Goal: Task Accomplishment & Management: Use online tool/utility

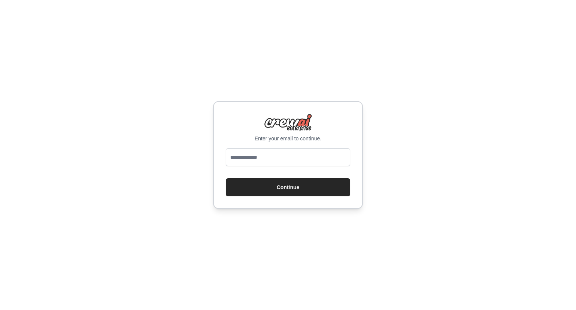
drag, startPoint x: 293, startPoint y: 169, endPoint x: 294, endPoint y: 156, distance: 12.8
click at [294, 156] on form "Continue" at bounding box center [288, 172] width 125 height 48
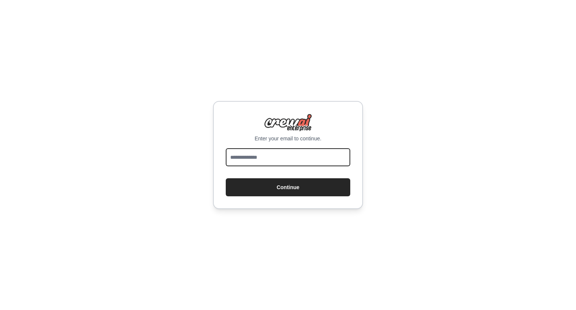
click at [294, 156] on input "email" at bounding box center [288, 157] width 125 height 18
type input "**********"
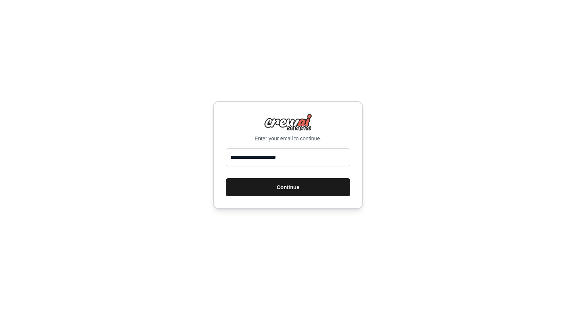
click at [280, 186] on button "Continue" at bounding box center [288, 187] width 125 height 18
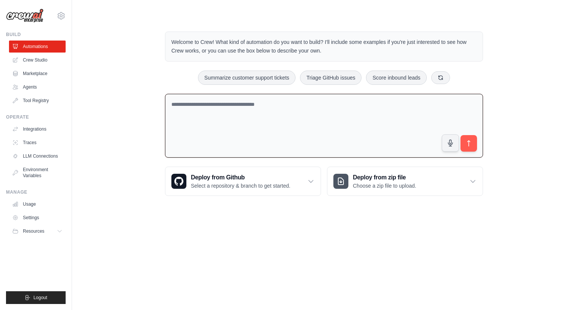
click at [395, 105] on textarea at bounding box center [324, 126] width 318 height 64
paste textarea "**********"
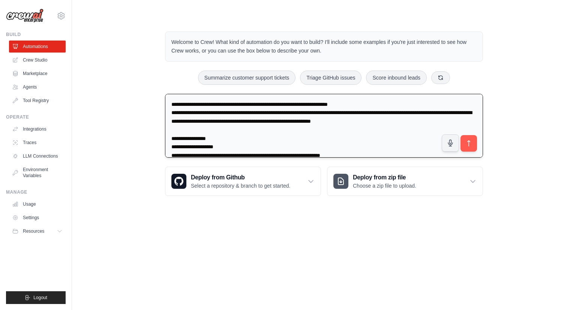
scroll to position [292, 0]
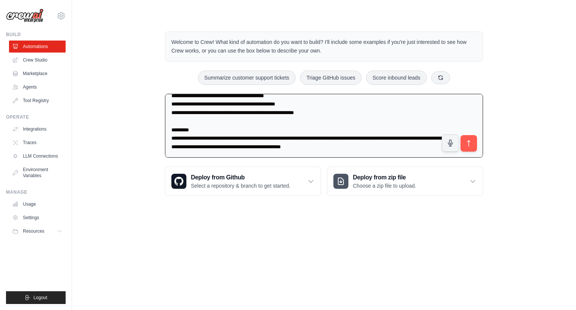
type textarea "**********"
click at [33, 57] on link "Crew Studio" at bounding box center [38, 60] width 57 height 12
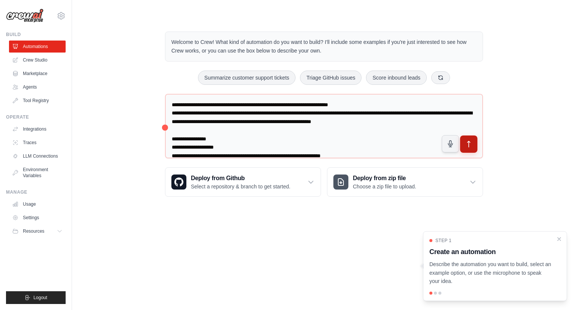
click at [471, 135] on button "submit" at bounding box center [468, 143] width 17 height 17
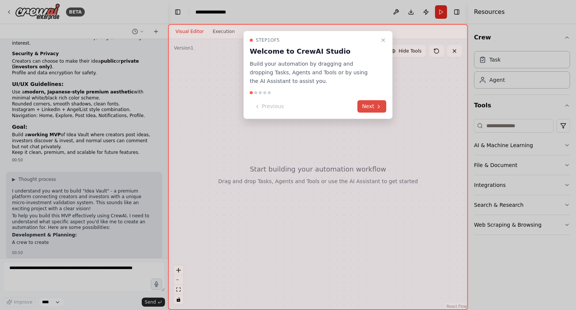
click at [378, 102] on button "Next" at bounding box center [372, 106] width 29 height 12
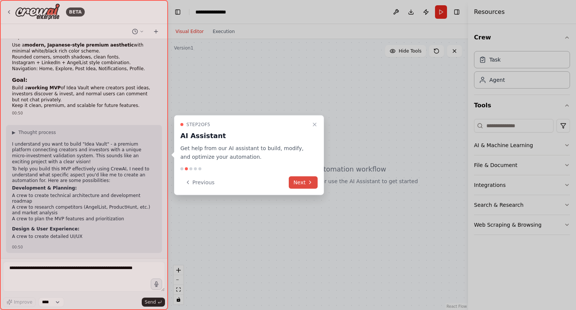
click at [308, 182] on icon at bounding box center [310, 182] width 6 height 6
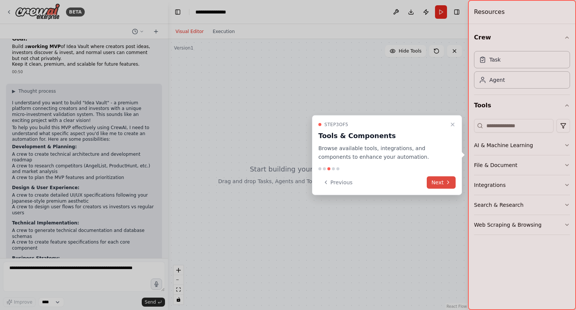
click at [445, 179] on button "Next" at bounding box center [441, 182] width 29 height 12
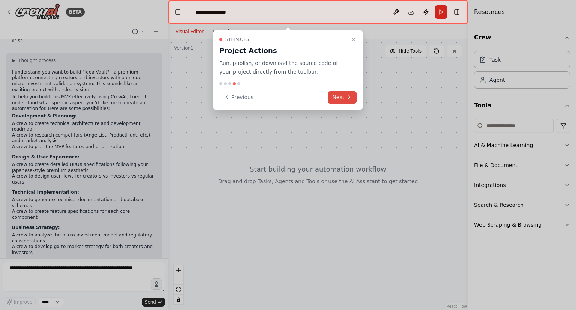
click at [344, 97] on button "Next" at bounding box center [342, 97] width 29 height 12
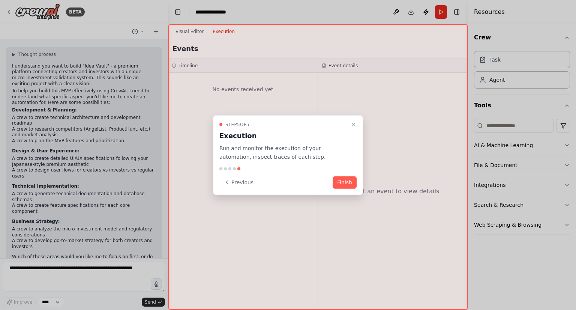
scroll to position [329, 0]
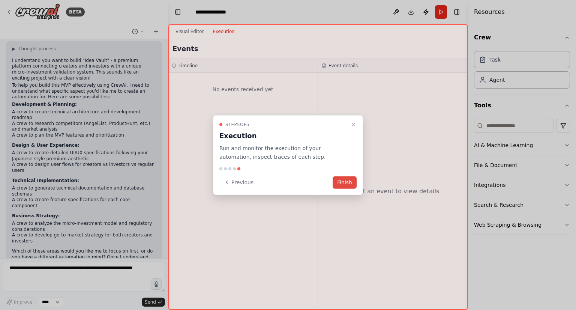
click at [347, 185] on button "Finish" at bounding box center [345, 182] width 24 height 12
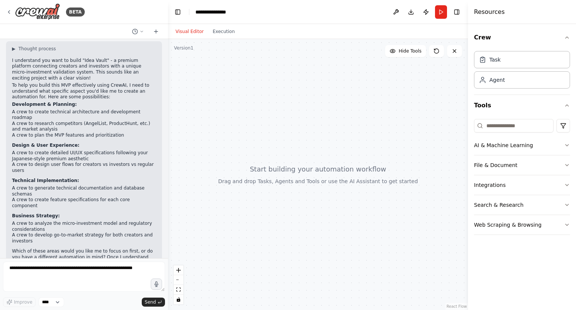
drag, startPoint x: 230, startPoint y: 212, endPoint x: 214, endPoint y: 283, distance: 72.6
click at [214, 283] on div at bounding box center [318, 174] width 300 height 271
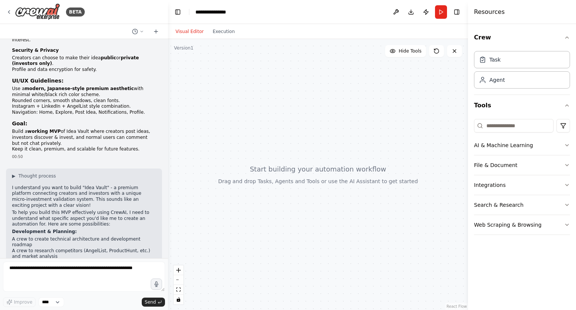
scroll to position [203, 0]
click at [24, 172] on span "Thought process" at bounding box center [37, 175] width 38 height 6
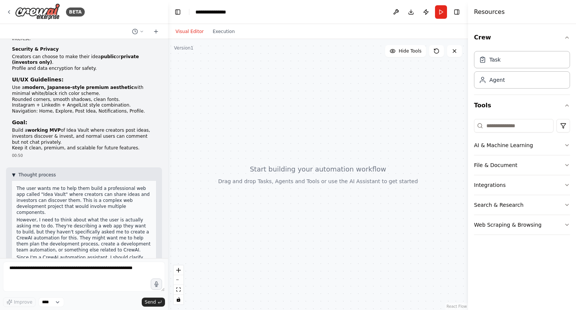
click at [24, 172] on span "Thought process" at bounding box center [37, 175] width 38 height 6
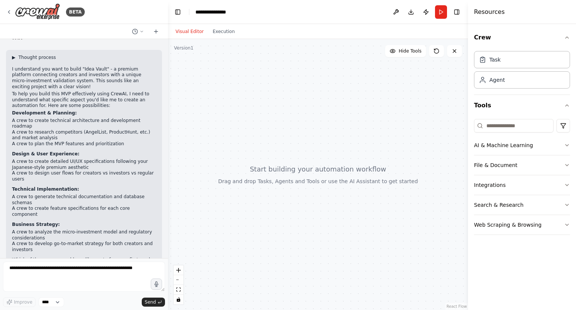
scroll to position [329, 0]
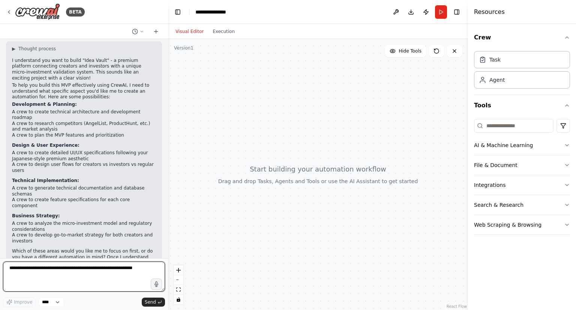
click at [65, 278] on textarea at bounding box center [84, 277] width 162 height 30
click at [13, 268] on textarea "**********" at bounding box center [84, 277] width 162 height 30
click at [37, 266] on textarea "**********" at bounding box center [84, 277] width 162 height 30
drag, startPoint x: 67, startPoint y: 269, endPoint x: 0, endPoint y: 270, distance: 67.2
click at [0, 270] on div "BETA You are building a professional, modern, and premium web app called "Idea …" at bounding box center [84, 155] width 168 height 310
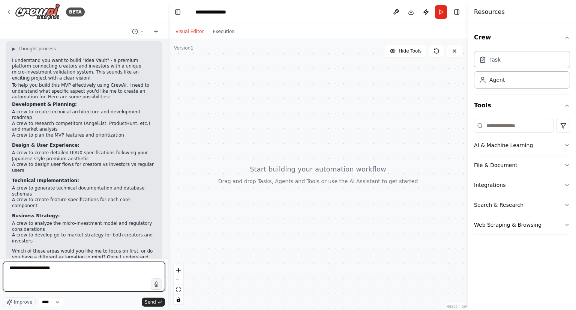
type textarea "*"
type textarea "**********"
drag, startPoint x: 86, startPoint y: 281, endPoint x: 0, endPoint y: 269, distance: 86.4
click at [0, 269] on div "BETA You are building a professional, modern, and premium web app called "Idea …" at bounding box center [84, 155] width 168 height 310
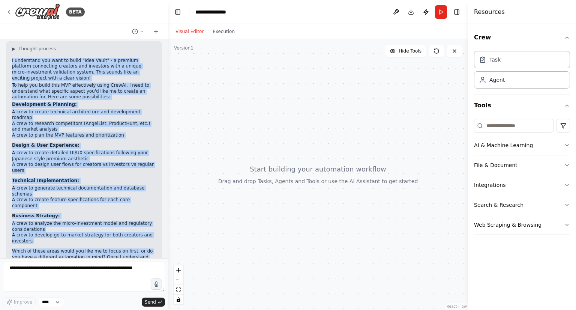
drag, startPoint x: 9, startPoint y: 96, endPoint x: 88, endPoint y: 241, distance: 165.4
click at [88, 241] on div "▶ Thought process I understand you want to build "Idea Vault" - a premium platf…" at bounding box center [84, 161] width 156 height 241
copy div "I understand you want to build "Idea Vault" - a premium platform connecting cre…"
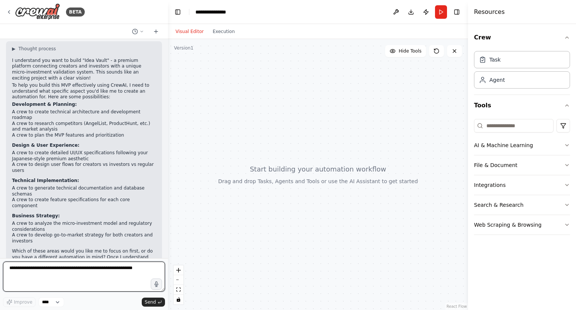
click at [110, 281] on textarea at bounding box center [84, 277] width 162 height 30
paste textarea "**********"
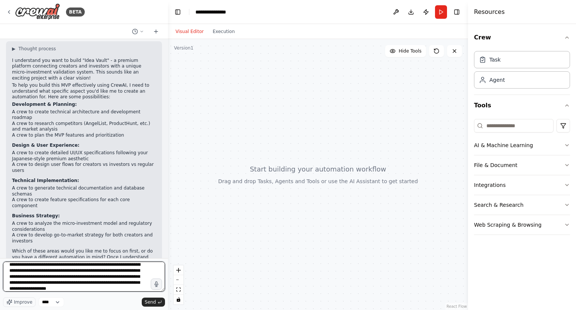
scroll to position [6, 0]
type textarea "**********"
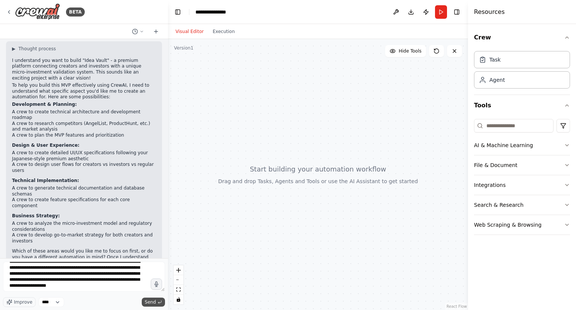
click at [149, 304] on span "Send" at bounding box center [150, 302] width 11 height 6
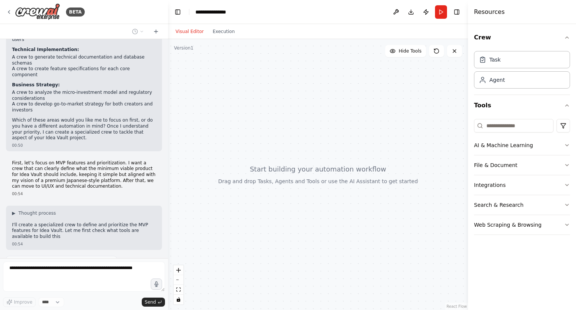
scroll to position [466, 0]
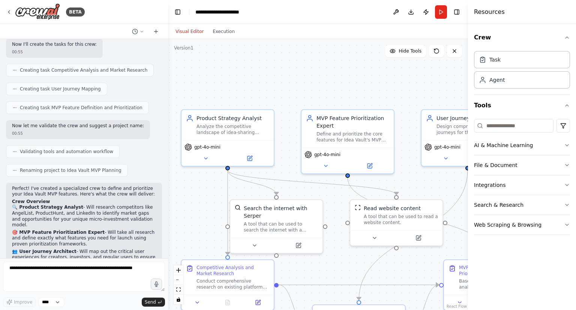
drag, startPoint x: 203, startPoint y: 231, endPoint x: 193, endPoint y: 183, distance: 48.3
click at [193, 183] on div ".deletable-edge-delete-btn { width: 20px; height: 20px; border: 0px solid #ffff…" at bounding box center [318, 174] width 300 height 271
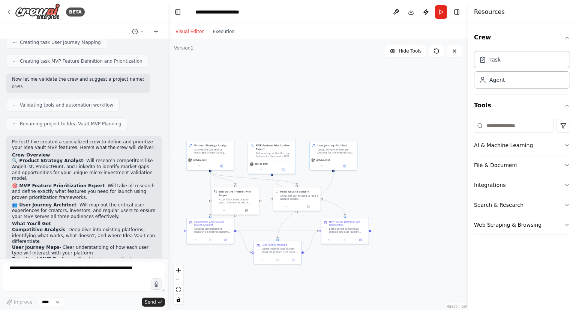
scroll to position [923, 0]
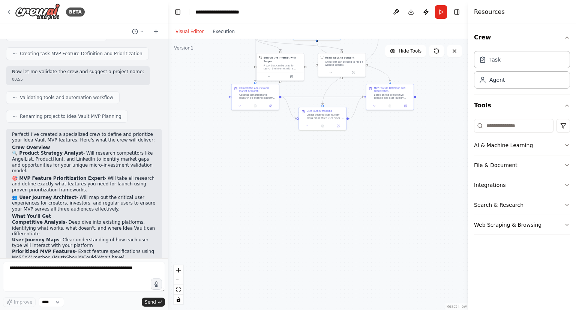
drag, startPoint x: 219, startPoint y: 278, endPoint x: 264, endPoint y: 144, distance: 141.3
click at [264, 144] on div ".deletable-edge-delete-btn { width: 20px; height: 20px; border: 0px solid #ffff…" at bounding box center [318, 174] width 300 height 271
click at [439, 17] on button "Run" at bounding box center [441, 12] width 12 height 14
click at [494, 33] on button "Crew" at bounding box center [522, 37] width 96 height 21
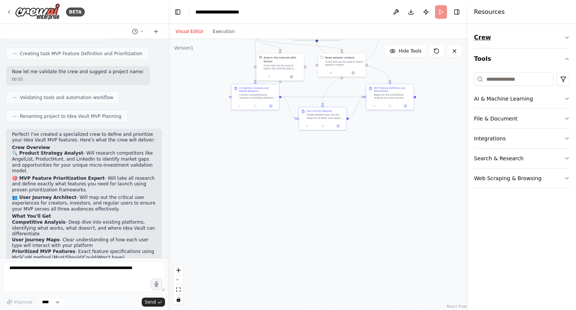
click at [494, 33] on button "Crew" at bounding box center [522, 37] width 96 height 21
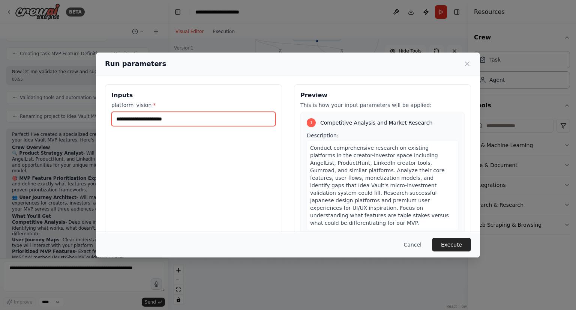
click at [239, 116] on input "platform_vision *" at bounding box center [193, 119] width 164 height 14
type input "**********"
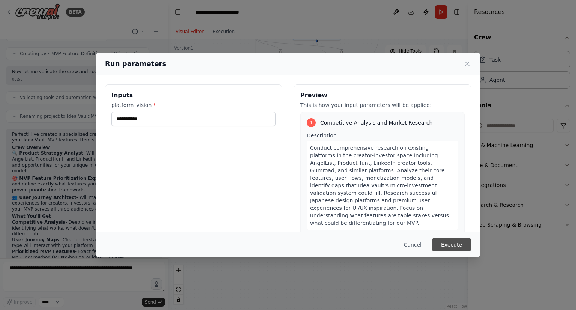
click at [455, 242] on button "Execute" at bounding box center [451, 245] width 39 height 14
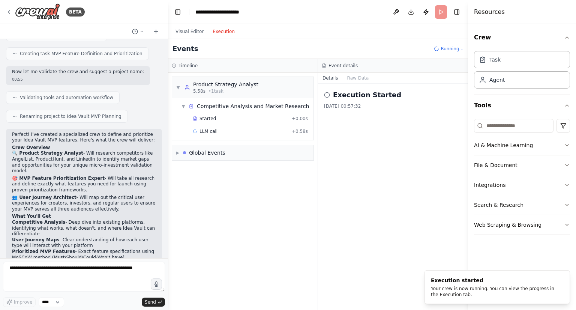
click at [221, 29] on button "Execution" at bounding box center [223, 31] width 31 height 9
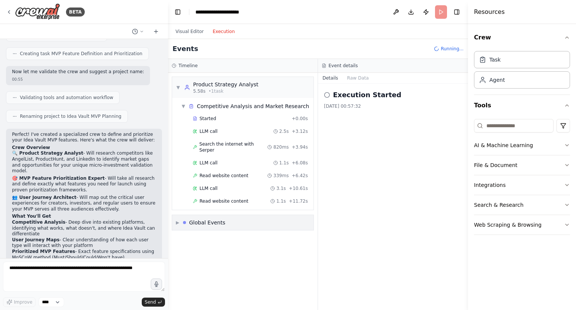
click at [240, 215] on div "▶ Global Events" at bounding box center [242, 222] width 141 height 15
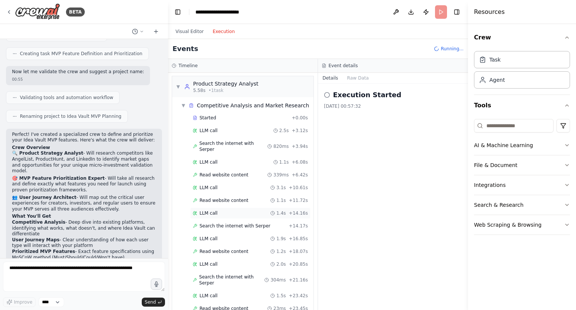
scroll to position [65, 0]
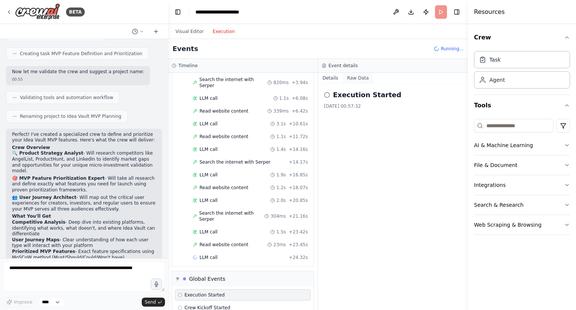
click at [357, 78] on button "Raw Data" at bounding box center [358, 78] width 31 height 11
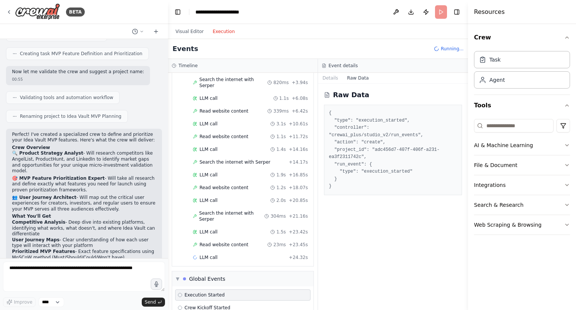
click at [329, 86] on div "Raw Data { "type": "execution_started", "controller": "crewai_plus/studio_v2/ru…" at bounding box center [393, 197] width 150 height 226
click at [331, 78] on button "Details" at bounding box center [330, 78] width 25 height 11
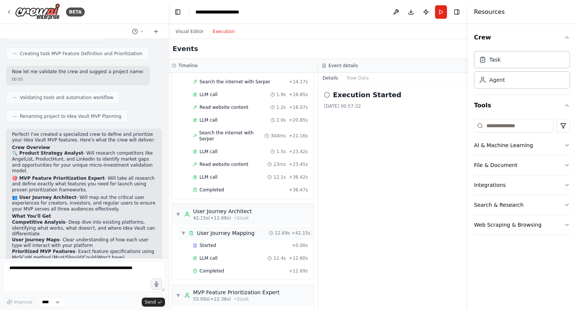
scroll to position [278, 0]
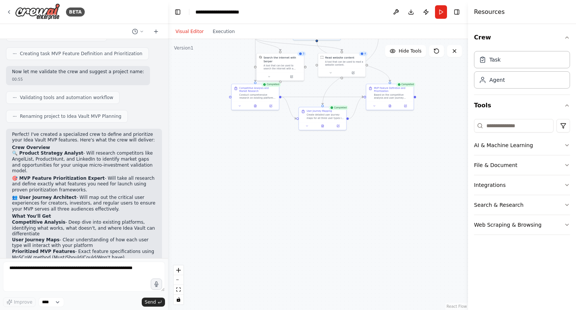
click at [191, 27] on button "Visual Editor" at bounding box center [189, 31] width 37 height 9
drag, startPoint x: 243, startPoint y: 141, endPoint x: 185, endPoint y: 199, distance: 81.7
click at [185, 199] on div ".deletable-edge-delete-btn { width: 20px; height: 20px; border: 0px solid #ffff…" at bounding box center [318, 174] width 300 height 271
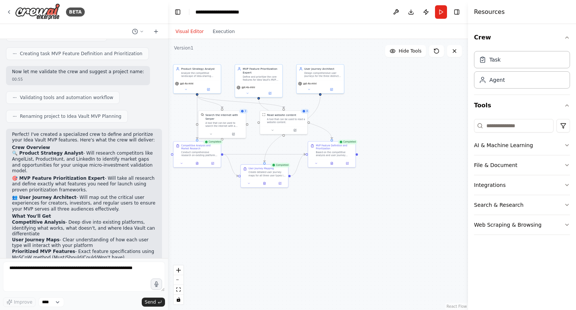
drag, startPoint x: 338, startPoint y: 201, endPoint x: 353, endPoint y: 230, distance: 32.9
click at [353, 230] on div ".deletable-edge-delete-btn { width: 20px; height: 20px; border: 0px solid #ffff…" at bounding box center [318, 174] width 300 height 271
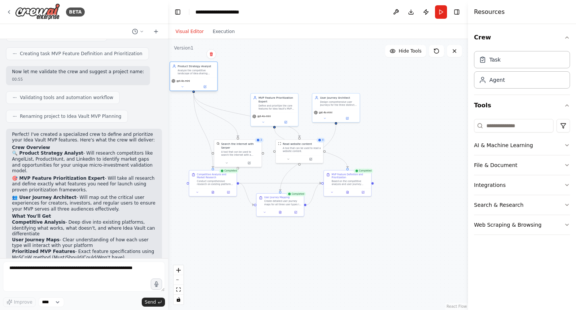
drag, startPoint x: 219, startPoint y: 103, endPoint x: 196, endPoint y: 68, distance: 42.2
click at [196, 68] on div "Product Strategy Analyst Analyze the competitive landscape of idea-sharing plat…" at bounding box center [197, 69] width 38 height 11
drag, startPoint x: 265, startPoint y: 105, endPoint x: 262, endPoint y: 65, distance: 40.6
click at [262, 65] on div "Define and prioritize the core features for Idea Vault's MVP based on the {plat…" at bounding box center [274, 68] width 38 height 6
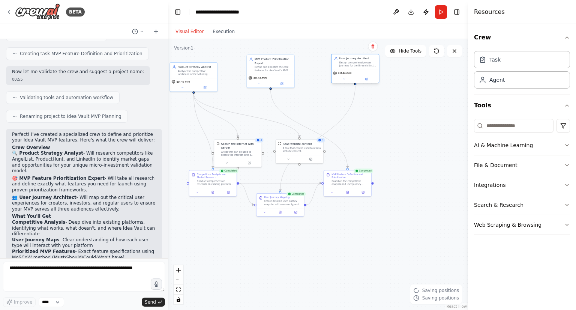
drag, startPoint x: 332, startPoint y: 99, endPoint x: 349, endPoint y: 59, distance: 44.2
click at [349, 59] on div "User Journey Architect Design comprehensive user journeys for the three distinc…" at bounding box center [359, 62] width 38 height 11
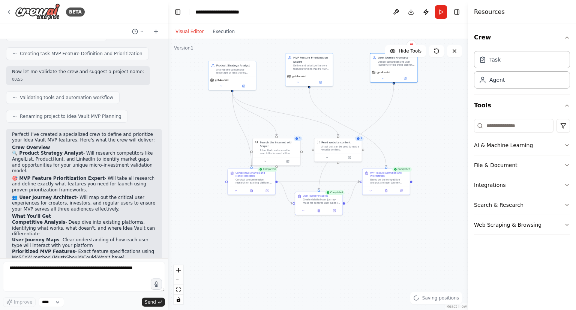
drag, startPoint x: 236, startPoint y: 237, endPoint x: 274, endPoint y: 235, distance: 38.7
click at [274, 235] on div ".deletable-edge-delete-btn { width: 20px; height: 20px; border: 0px solid #ffff…" at bounding box center [318, 174] width 300 height 271
drag, startPoint x: 245, startPoint y: 177, endPoint x: 225, endPoint y: 240, distance: 65.9
click at [225, 240] on div "Conduct comprehensive research on existing platforms in the creator-investor sp…" at bounding box center [235, 242] width 38 height 6
drag, startPoint x: 314, startPoint y: 200, endPoint x: 317, endPoint y: 243, distance: 43.7
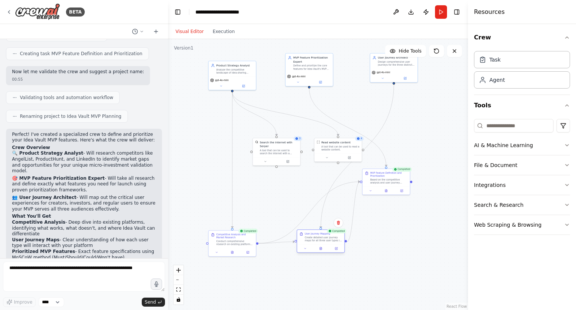
click at [317, 243] on div "User Journey Mapping Create detailed user journey maps for all three user types…" at bounding box center [320, 237] width 47 height 15
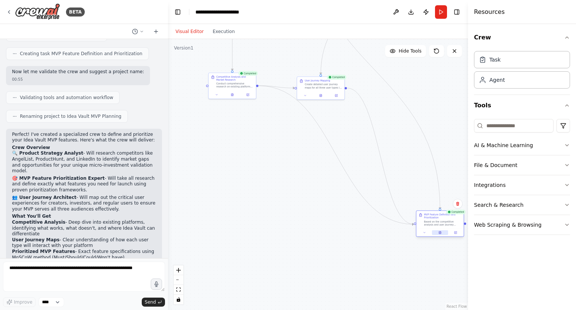
drag, startPoint x: 378, startPoint y: 185, endPoint x: 434, endPoint y: 230, distance: 72.5
click at [434, 230] on div "MVP Feature Definition and Prioritization Based on the competitive analysis and…" at bounding box center [440, 223] width 48 height 26
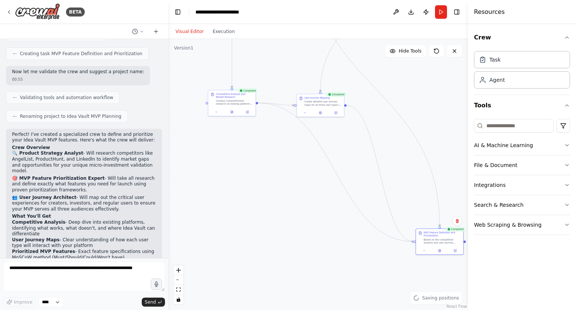
drag, startPoint x: 341, startPoint y: 225, endPoint x: 335, endPoint y: 291, distance: 65.9
click at [335, 291] on div ".deletable-edge-delete-btn { width: 20px; height: 20px; border: 0px solid #ffff…" at bounding box center [318, 174] width 300 height 271
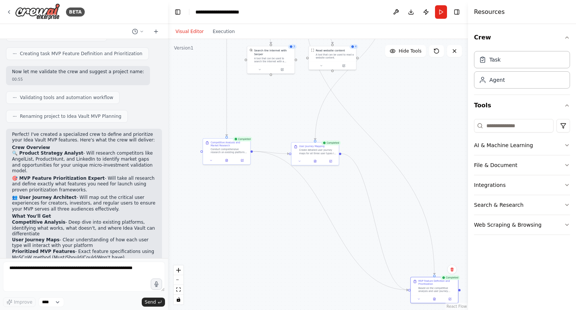
drag, startPoint x: 395, startPoint y: 107, endPoint x: 350, endPoint y: 164, distance: 72.7
click at [350, 164] on div ".deletable-edge-delete-btn { width: 20px; height: 20px; border: 0px solid #ffff…" at bounding box center [318, 174] width 300 height 271
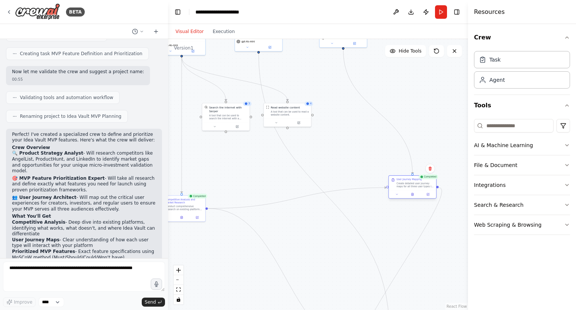
drag, startPoint x: 269, startPoint y: 211, endPoint x: 414, endPoint y: 187, distance: 147.1
click at [414, 187] on div "User Journey Mapping Create detailed user journey maps for all three user types…" at bounding box center [412, 183] width 47 height 15
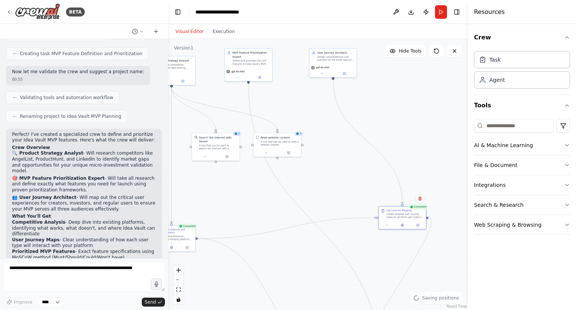
drag, startPoint x: 324, startPoint y: 156, endPoint x: 311, endPoint y: 201, distance: 46.9
click at [311, 201] on div ".deletable-edge-delete-btn { width: 20px; height: 20px; border: 0px solid #ffff…" at bounding box center [318, 174] width 300 height 271
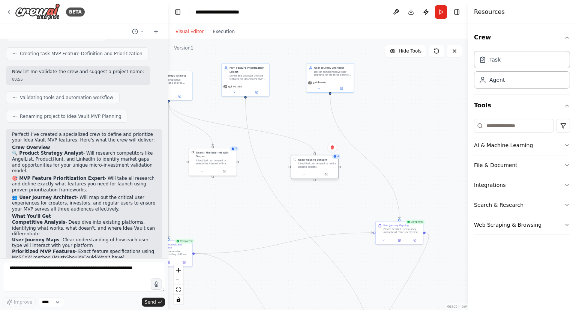
drag, startPoint x: 277, startPoint y: 156, endPoint x: 321, endPoint y: 165, distance: 44.4
click at [321, 165] on div "A tool that can be used to read a website content." at bounding box center [317, 165] width 38 height 6
drag, startPoint x: 216, startPoint y: 159, endPoint x: 197, endPoint y: 180, distance: 28.1
click at [197, 180] on div ".deletable-edge-delete-btn { width: 20px; height: 20px; border: 0px solid #ffff…" at bounding box center [318, 174] width 300 height 271
drag, startPoint x: 215, startPoint y: 158, endPoint x: 211, endPoint y: 186, distance: 28.8
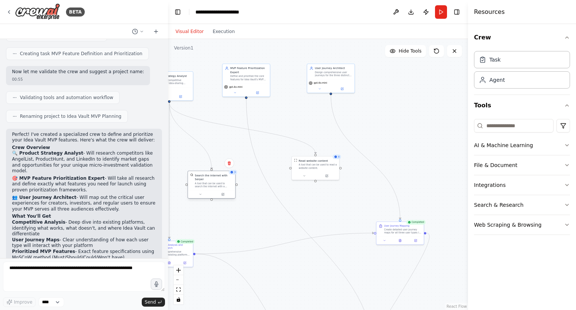
click at [211, 186] on div "Search the internet with Serper A tool that can be used to search the internet …" at bounding box center [212, 185] width 48 height 28
click at [250, 198] on div ".deletable-edge-delete-btn { width: 20px; height: 20px; border: 0px solid #ffff…" at bounding box center [318, 174] width 300 height 271
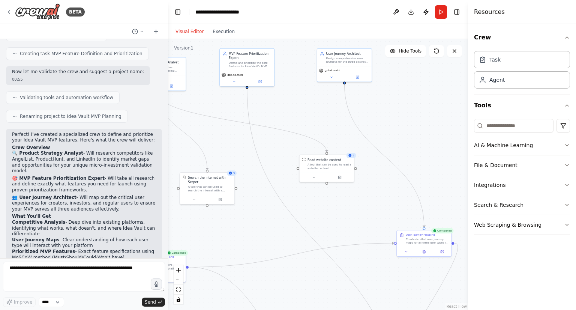
click at [232, 175] on div "3" at bounding box center [232, 172] width 10 height 5
click at [192, 196] on button at bounding box center [194, 198] width 25 height 5
click at [264, 240] on icon "button" at bounding box center [262, 242] width 5 height 5
click at [233, 264] on input "text" at bounding box center [223, 267] width 75 height 8
click at [261, 240] on icon "button" at bounding box center [262, 242] width 5 height 5
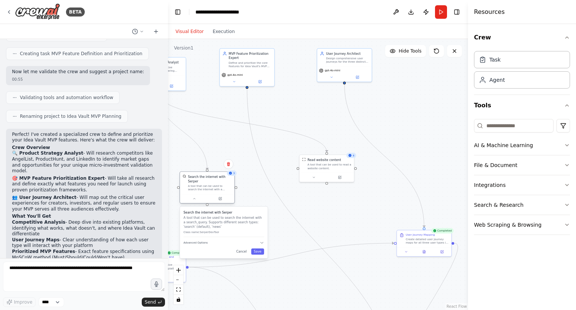
click at [215, 184] on div "A tool that can be used to search the internet with a search_query. Supports di…" at bounding box center [210, 187] width 44 height 7
click at [195, 197] on icon at bounding box center [193, 198] width 3 height 3
click at [319, 174] on button at bounding box center [313, 176] width 25 height 5
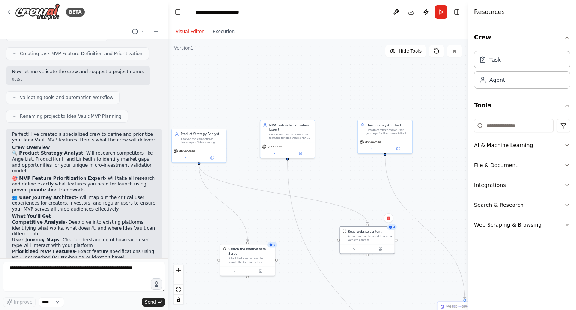
drag, startPoint x: 252, startPoint y: 185, endPoint x: 299, endPoint y: 267, distance: 93.8
click at [299, 267] on div ".deletable-edge-delete-btn { width: 20px; height: 20px; border: 0px solid #ffff…" at bounding box center [318, 174] width 300 height 271
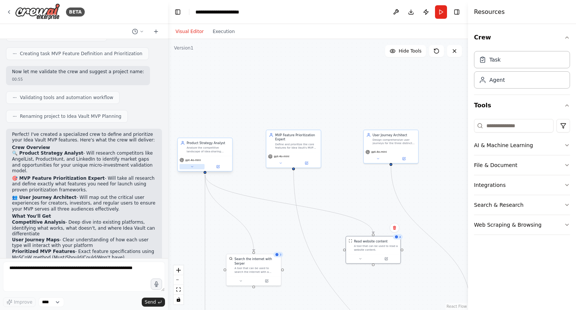
click at [187, 165] on button at bounding box center [192, 166] width 25 height 5
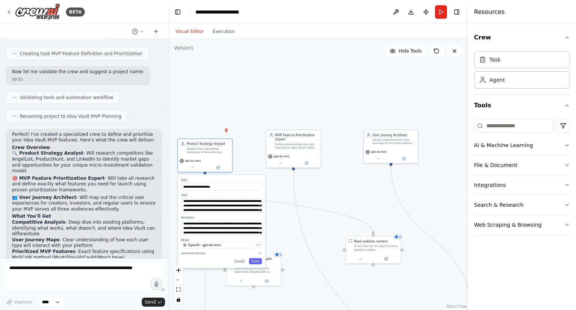
click at [236, 241] on label "Model" at bounding box center [221, 239] width 81 height 3
click at [238, 245] on div "OpenAI - gpt-4o-mini" at bounding box center [218, 245] width 71 height 5
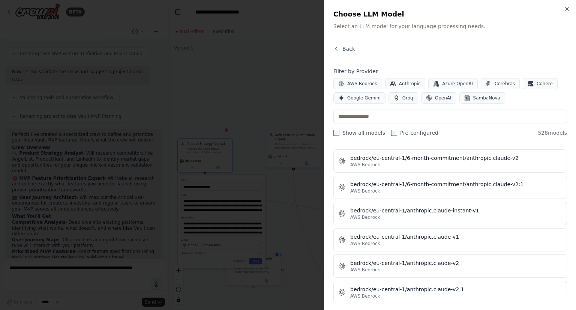
scroll to position [1649, 0]
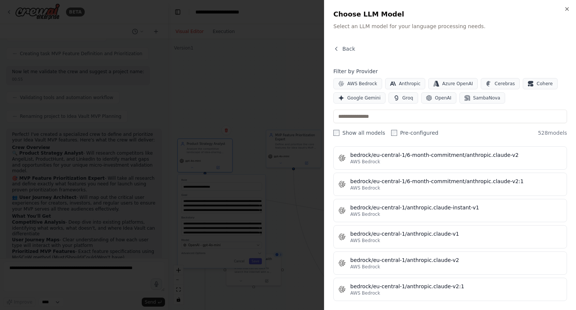
click at [295, 215] on div at bounding box center [288, 155] width 576 height 310
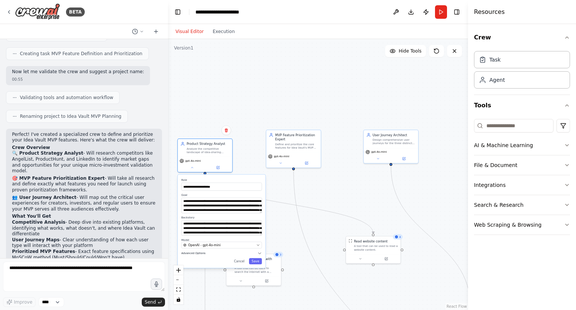
click at [258, 253] on icon "button" at bounding box center [260, 253] width 5 height 5
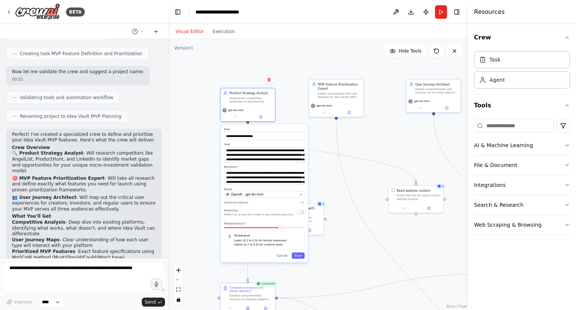
drag, startPoint x: 293, startPoint y: 209, endPoint x: 335, endPoint y: 158, distance: 66.3
click at [335, 158] on div "**********" at bounding box center [318, 174] width 300 height 271
click at [288, 256] on button "Cancel" at bounding box center [282, 256] width 16 height 6
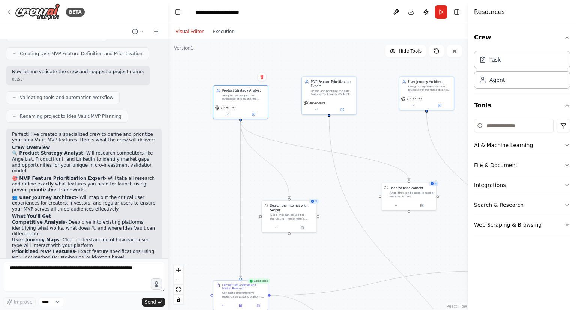
drag, startPoint x: 314, startPoint y: 251, endPoint x: 268, endPoint y: 227, distance: 51.5
click at [268, 227] on div ".deletable-edge-delete-btn { width: 20px; height: 20px; border: 0px solid #ffff…" at bounding box center [318, 174] width 300 height 271
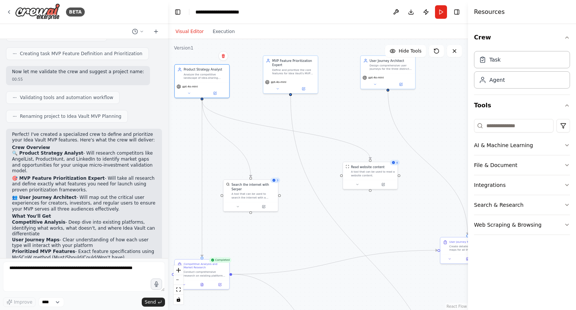
drag, startPoint x: 357, startPoint y: 120, endPoint x: 313, endPoint y: 137, distance: 47.6
click at [313, 137] on div ".deletable-edge-delete-btn { width: 20px; height: 20px; border: 0px solid #ffff…" at bounding box center [318, 174] width 300 height 271
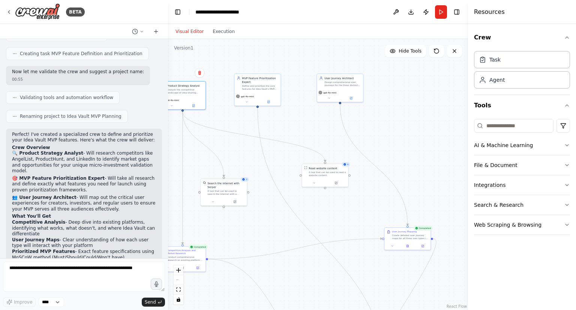
drag, startPoint x: 371, startPoint y: 155, endPoint x: 382, endPoint y: 124, distance: 32.6
click at [382, 124] on div ".deletable-edge-delete-btn { width: 20px; height: 20px; border: 0px solid #ffff…" at bounding box center [318, 174] width 300 height 271
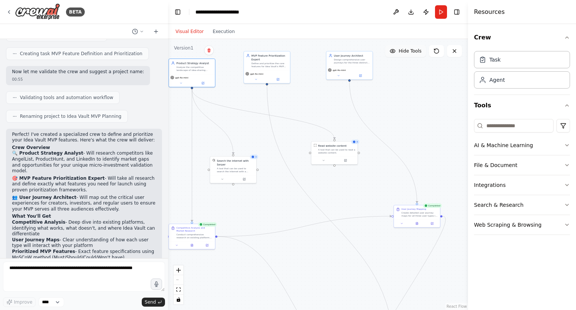
click at [410, 55] on button "Hide Tools" at bounding box center [405, 51] width 41 height 12
click at [410, 55] on button "Show Tools" at bounding box center [404, 51] width 43 height 12
click at [410, 55] on button "Hide Tools" at bounding box center [405, 51] width 41 height 12
click at [410, 55] on button "Show Tools" at bounding box center [404, 51] width 43 height 12
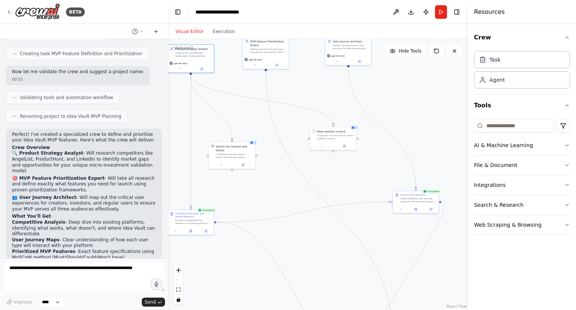
drag, startPoint x: 397, startPoint y: 144, endPoint x: 397, endPoint y: 126, distance: 18.4
click at [397, 126] on div ".deletable-edge-delete-btn { width: 20px; height: 20px; border: 0px solid #ffff…" at bounding box center [318, 174] width 300 height 271
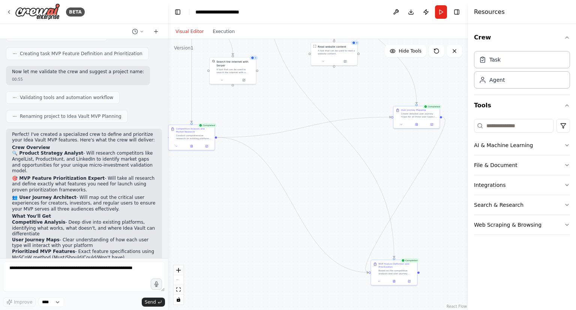
drag, startPoint x: 348, startPoint y: 260, endPoint x: 348, endPoint y: 192, distance: 67.5
click at [348, 192] on div ".deletable-edge-delete-btn { width: 20px; height: 20px; border: 0px solid #ffff…" at bounding box center [318, 174] width 300 height 271
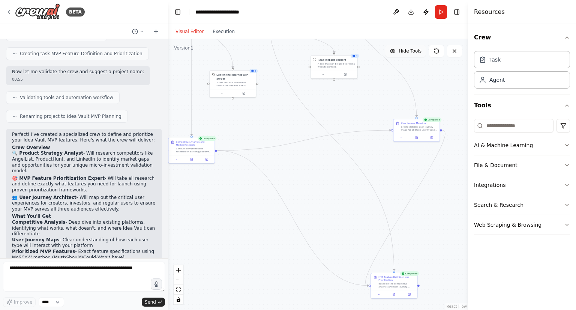
click at [404, 54] on button "Hide Tools" at bounding box center [405, 51] width 41 height 12
click at [404, 54] on button "Show Tools" at bounding box center [404, 51] width 43 height 12
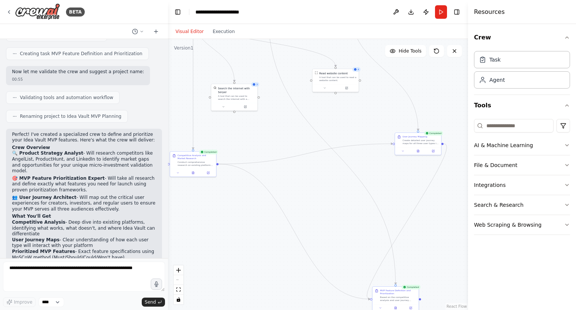
drag, startPoint x: 323, startPoint y: 241, endPoint x: 329, endPoint y: 285, distance: 44.3
click at [329, 285] on div ".deletable-edge-delete-btn { width: 20px; height: 20px; border: 0px solid #ffff…" at bounding box center [318, 174] width 300 height 271
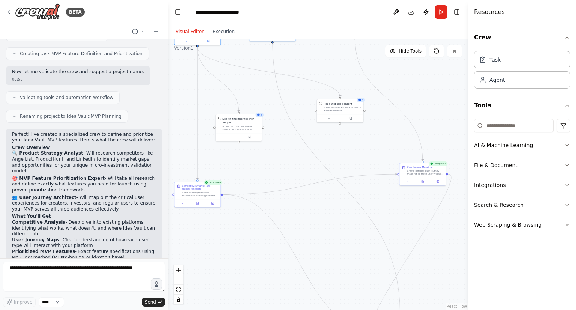
drag, startPoint x: 346, startPoint y: 161, endPoint x: 314, endPoint y: 228, distance: 73.5
click at [314, 228] on div ".deletable-edge-delete-btn { width: 20px; height: 20px; border: 0px solid #ffff…" at bounding box center [318, 174] width 300 height 271
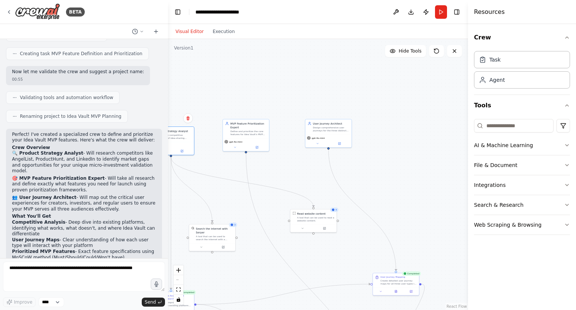
drag, startPoint x: 292, startPoint y: 122, endPoint x: 298, endPoint y: 168, distance: 46.8
click at [298, 168] on div ".deletable-edge-delete-btn { width: 20px; height: 20px; border: 0px solid #ffff…" at bounding box center [318, 174] width 300 height 271
click at [253, 134] on div "Define and prioritize the core features for Idea Vault's MVP based on the {plat…" at bounding box center [249, 135] width 36 height 6
click at [237, 149] on button at bounding box center [235, 149] width 21 height 5
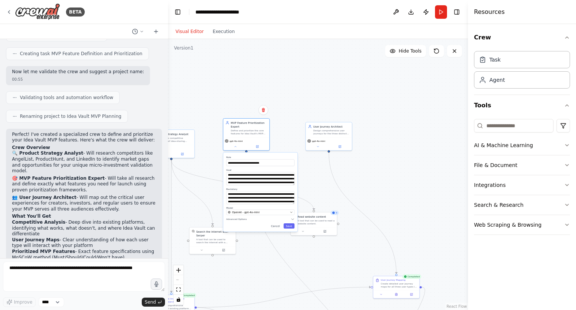
click at [293, 186] on div "**********" at bounding box center [260, 192] width 74 height 79
click at [299, 81] on div ".deletable-edge-delete-btn { width: 20px; height: 20px; border: 0px solid #ffff…" at bounding box center [318, 174] width 300 height 271
click at [278, 226] on button "Cancel" at bounding box center [276, 225] width 14 height 5
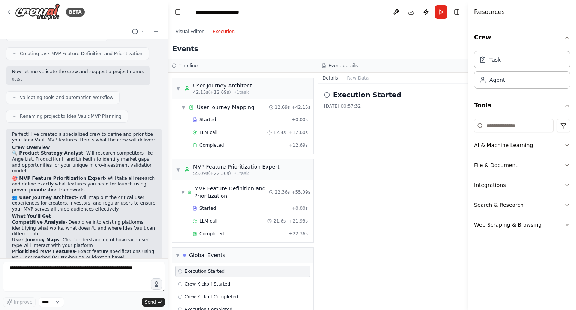
click at [214, 32] on button "Execution" at bounding box center [223, 31] width 31 height 9
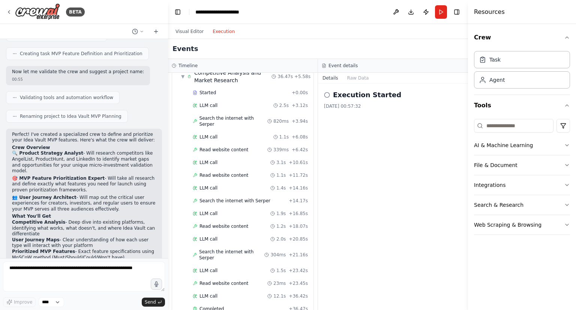
scroll to position [9, 0]
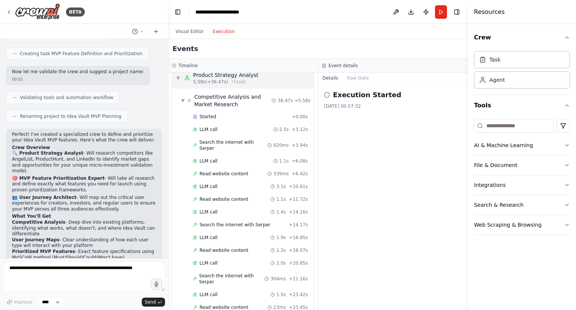
click at [210, 75] on div "Product Strategy Analyst" at bounding box center [225, 75] width 65 height 8
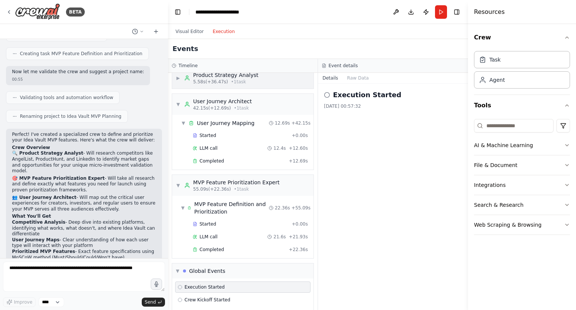
click at [214, 84] on span "5.58s (+36.47s)" at bounding box center [210, 82] width 35 height 6
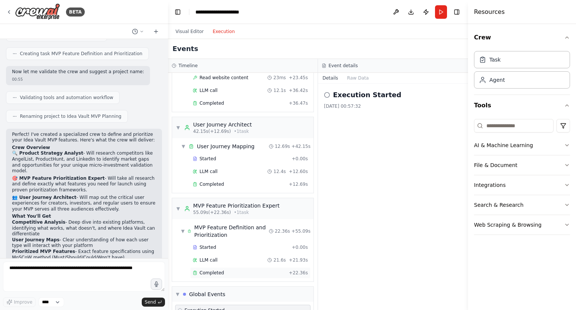
scroll to position [278, 0]
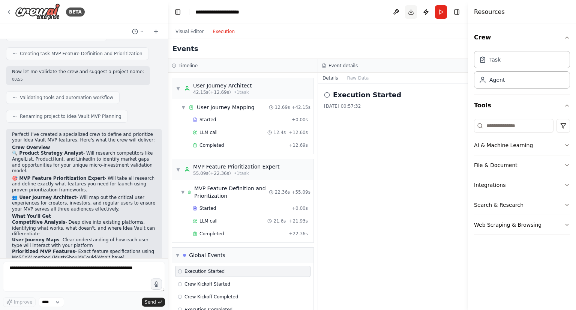
click at [411, 6] on button "Download" at bounding box center [411, 12] width 12 height 14
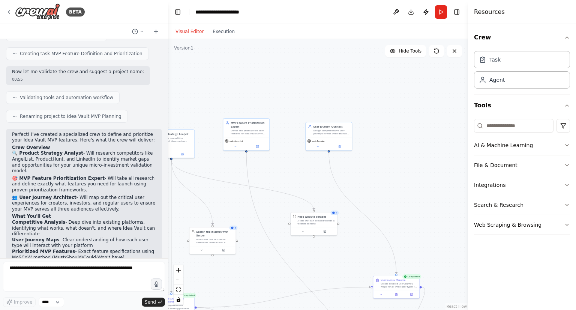
click at [186, 32] on button "Visual Editor" at bounding box center [189, 31] width 37 height 9
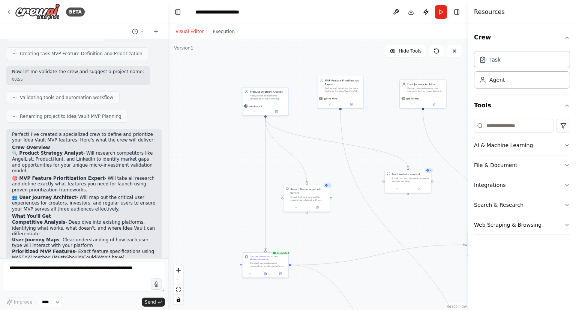
drag, startPoint x: 214, startPoint y: 113, endPoint x: 313, endPoint y: 70, distance: 108.5
click at [313, 70] on div ".deletable-edge-delete-btn { width: 20px; height: 20px; border: 0px solid #ffff…" at bounding box center [318, 174] width 300 height 271
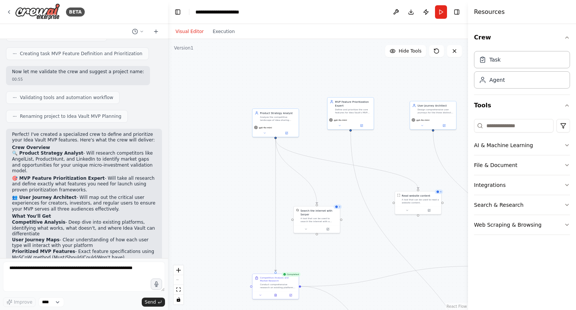
drag, startPoint x: 246, startPoint y: 88, endPoint x: 240, endPoint y: 155, distance: 67.1
click at [240, 155] on div ".deletable-edge-delete-btn { width: 20px; height: 20px; border: 0px solid #ffff…" at bounding box center [318, 174] width 300 height 271
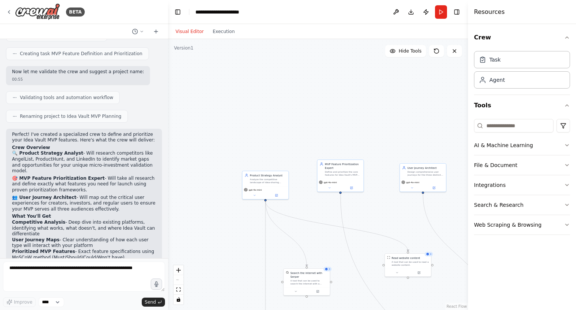
drag, startPoint x: 209, startPoint y: 88, endPoint x: 209, endPoint y: 116, distance: 27.8
click at [209, 116] on div ".deletable-edge-delete-btn { width: 20px; height: 20px; border: 0px solid #ffff…" at bounding box center [318, 174] width 300 height 271
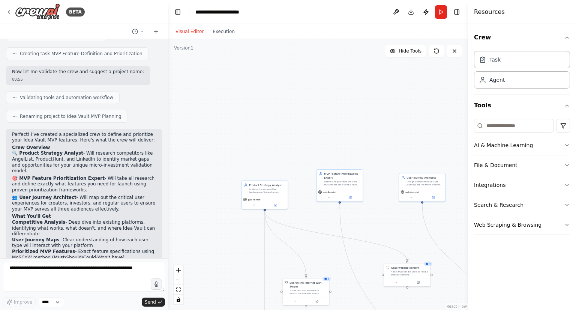
click at [84, 113] on span "Renaming project to Idea Vault MVP Planning" at bounding box center [71, 116] width 102 height 6
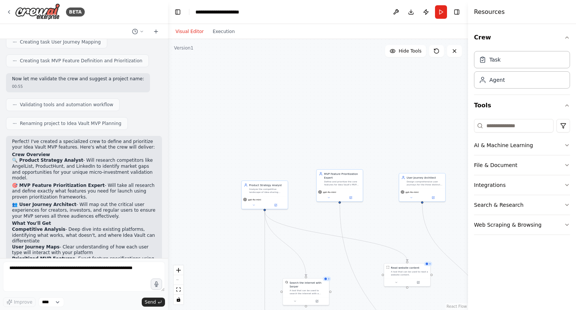
scroll to position [917, 0]
click at [368, 174] on div ".deletable-edge-delete-btn { width: 20px; height: 20px; border: 0px solid #ffff…" at bounding box center [318, 174] width 300 height 271
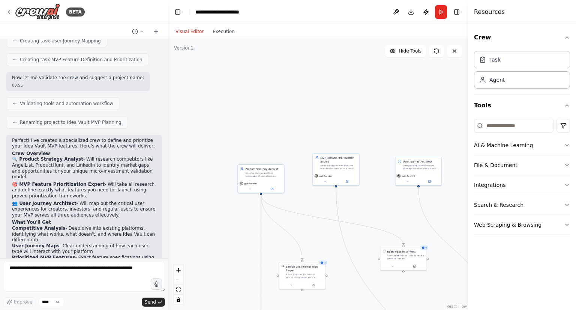
drag, startPoint x: 380, startPoint y: 203, endPoint x: 359, endPoint y: 67, distance: 138.2
click at [359, 67] on div ".deletable-edge-delete-btn { width: 20px; height: 20px; border: 0px solid #ffff…" at bounding box center [318, 174] width 300 height 271
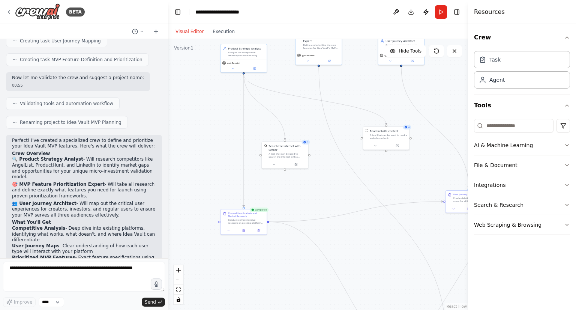
drag, startPoint x: 347, startPoint y: 254, endPoint x: 312, endPoint y: 120, distance: 138.0
click at [312, 120] on div ".deletable-edge-delete-btn { width: 20px; height: 20px; border: 0px solid #ffff…" at bounding box center [318, 174] width 300 height 271
drag, startPoint x: 251, startPoint y: 197, endPoint x: 250, endPoint y: 137, distance: 59.3
click at [250, 137] on div ".deletable-edge-delete-btn { width: 20px; height: 20px; border: 0px solid #ffff…" at bounding box center [318, 174] width 300 height 271
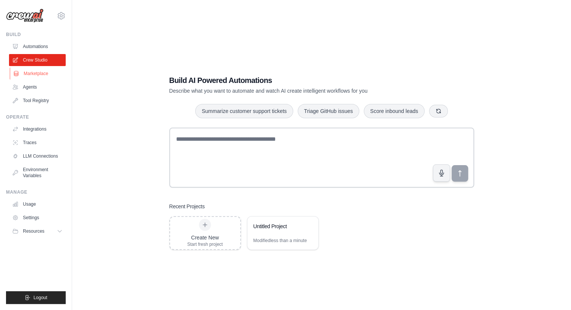
click at [32, 75] on link "Marketplace" at bounding box center [38, 74] width 57 height 12
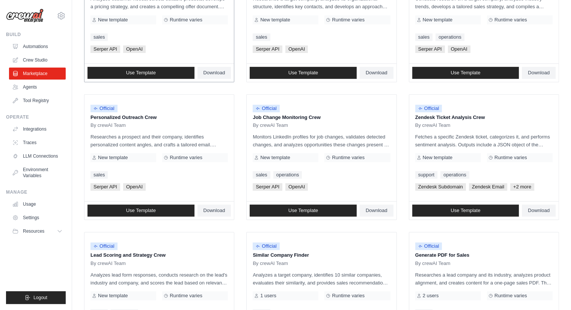
scroll to position [284, 0]
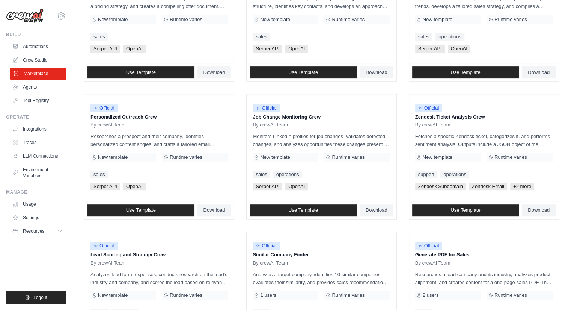
click at [50, 78] on link "Marketplace" at bounding box center [38, 74] width 57 height 12
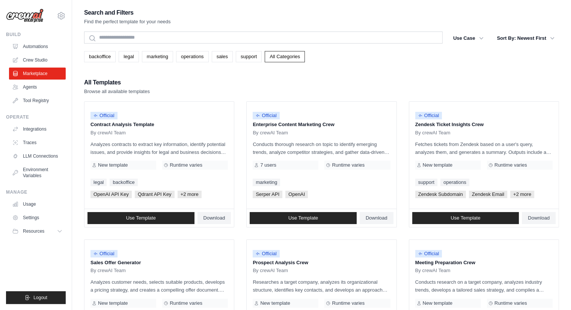
click at [47, 87] on link "Agents" at bounding box center [37, 87] width 57 height 12
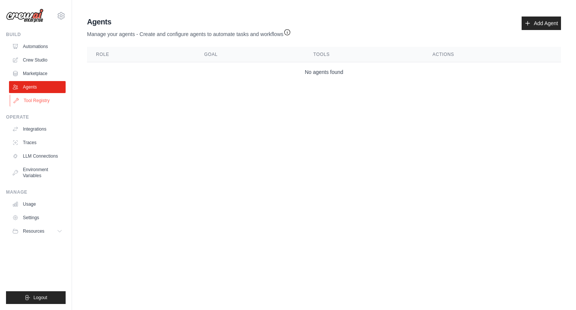
click at [56, 97] on link "Tool Registry" at bounding box center [38, 101] width 57 height 12
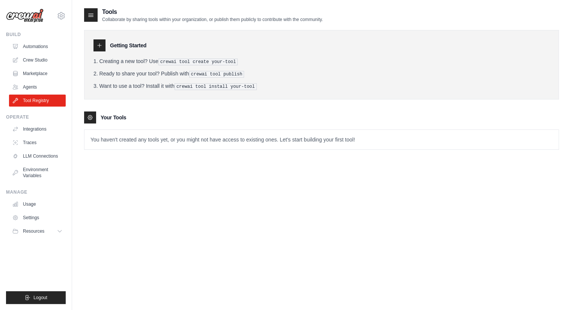
click at [119, 137] on p "You haven't created any tools yet, or you might not have access to existing one…" at bounding box center [321, 140] width 474 height 20
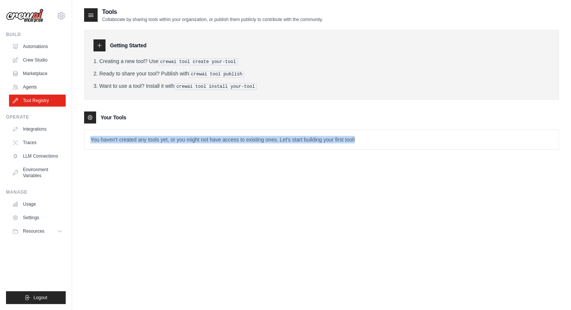
click at [119, 137] on p "You haven't created any tools yet, or you might not have access to existing one…" at bounding box center [321, 140] width 474 height 20
click at [242, 130] on p "You haven't created any tools yet, or you might not have access to existing one…" at bounding box center [321, 140] width 474 height 20
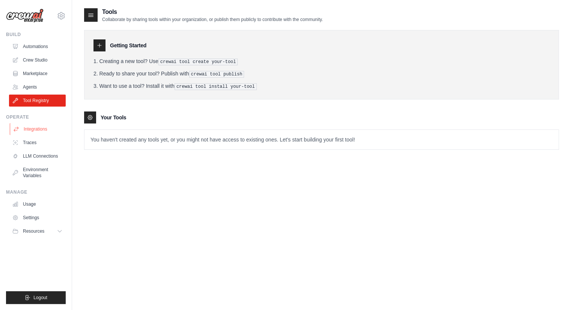
click at [45, 133] on link "Integrations" at bounding box center [38, 129] width 57 height 12
click at [39, 127] on link "Integrations" at bounding box center [38, 129] width 57 height 12
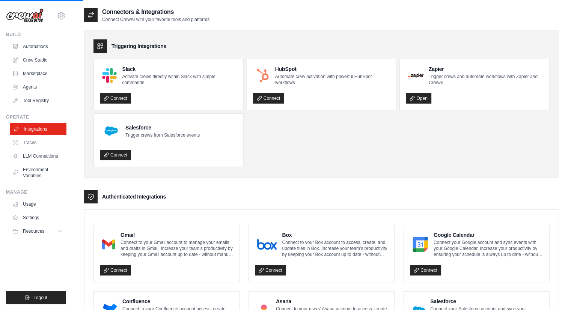
click at [41, 128] on link "Integrations" at bounding box center [38, 129] width 57 height 12
click at [44, 47] on link "Automations" at bounding box center [38, 47] width 57 height 12
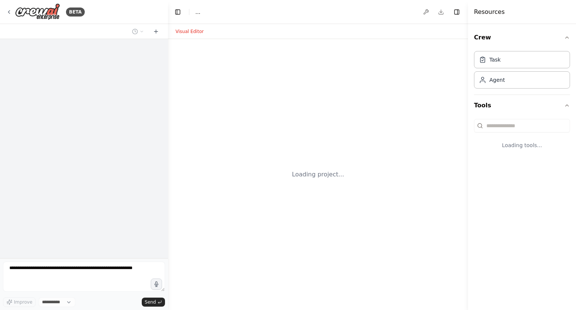
select select "****"
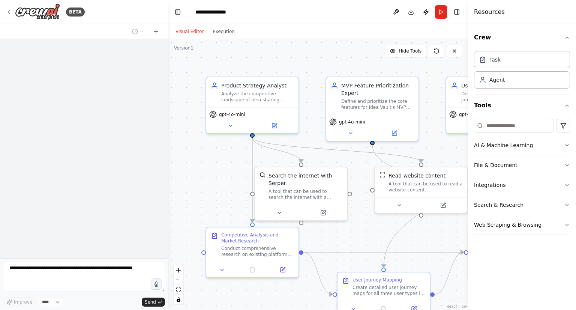
drag, startPoint x: 348, startPoint y: 60, endPoint x: 288, endPoint y: 48, distance: 61.4
click at [288, 48] on div ".deletable-edge-delete-btn { width: 20px; height: 20px; border: 0px solid #ffff…" at bounding box center [318, 174] width 300 height 271
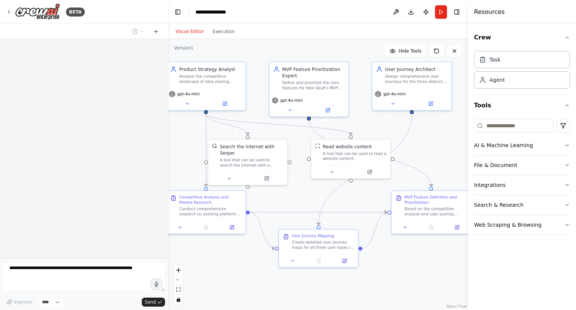
drag, startPoint x: 380, startPoint y: 283, endPoint x: 306, endPoint y: 210, distance: 103.7
click at [306, 210] on div ".deletable-edge-delete-btn { width: 20px; height: 20px; border: 0px solid #ffff…" at bounding box center [318, 174] width 300 height 271
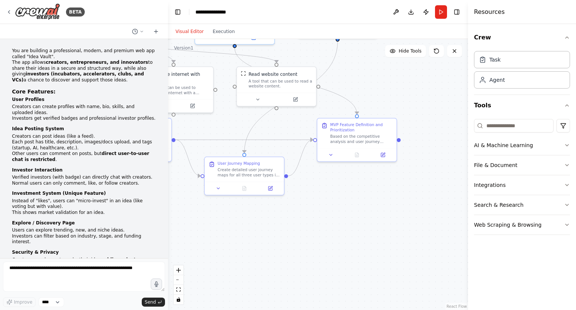
scroll to position [746, 0]
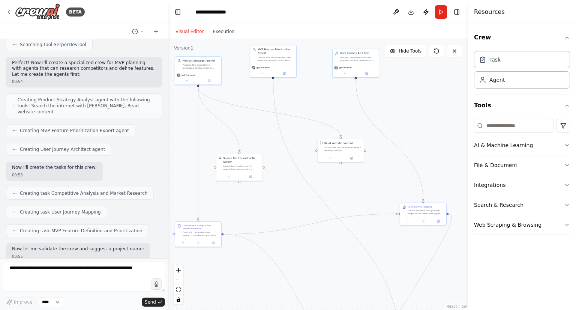
drag, startPoint x: 415, startPoint y: 129, endPoint x: 397, endPoint y: 105, distance: 29.5
click at [397, 105] on div ".deletable-edge-delete-btn { width: 20px; height: 20px; border: 0px solid #ffff…" at bounding box center [318, 174] width 300 height 271
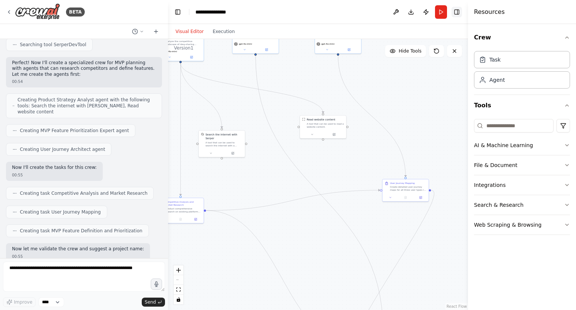
click at [454, 12] on button "Toggle Right Sidebar" at bounding box center [457, 12] width 11 height 11
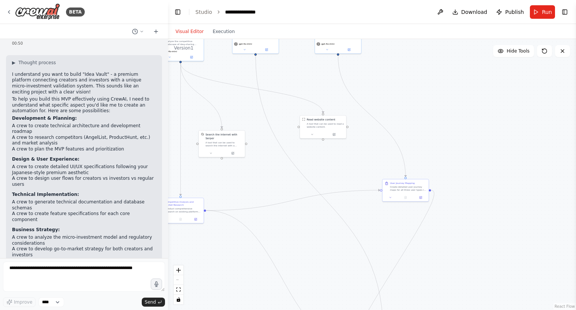
scroll to position [277, 0]
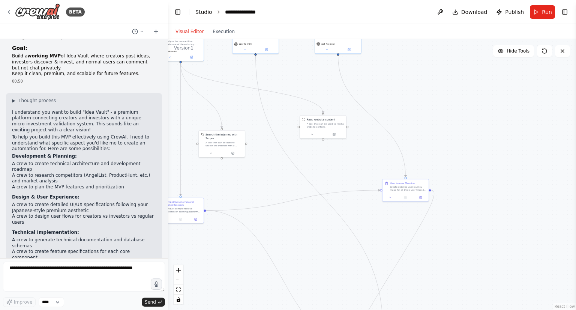
click at [198, 10] on link "Studio" at bounding box center [203, 12] width 17 height 6
